Goal: Navigation & Orientation: Go to known website

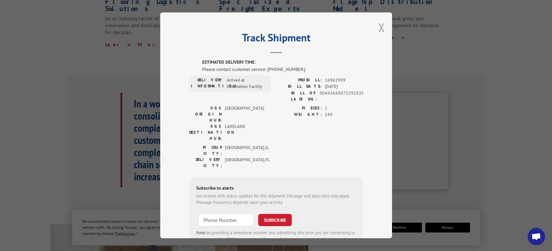
click at [379, 25] on button "Close modal" at bounding box center [382, 27] width 6 height 15
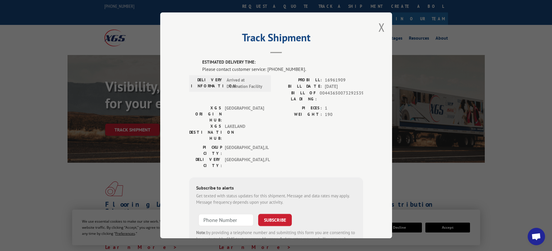
click at [379, 29] on button "Close modal" at bounding box center [382, 27] width 6 height 15
